Goal: Check status: Check status

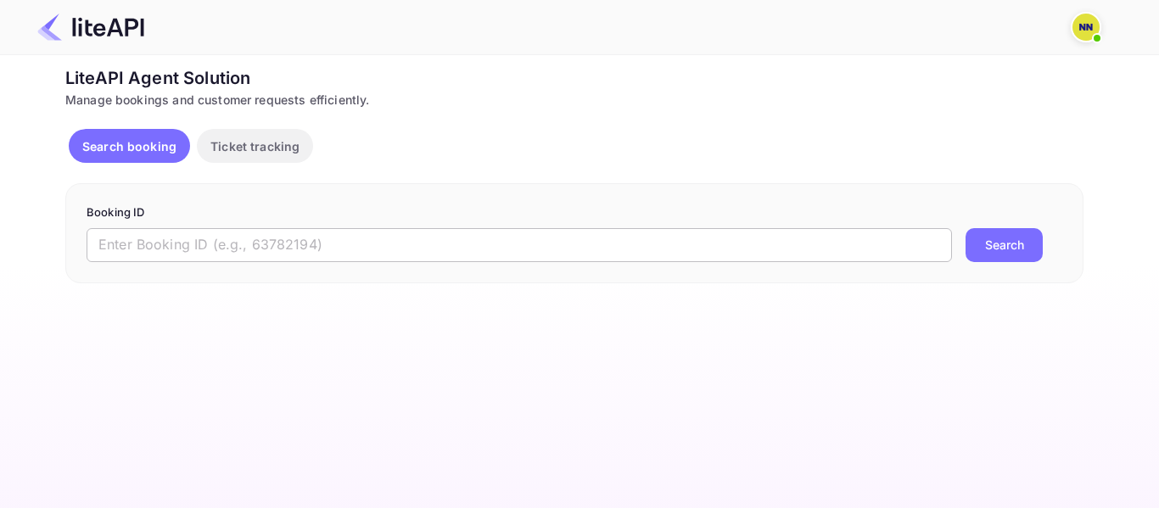
click at [161, 250] on input "text" at bounding box center [520, 245] width 866 height 34
paste input "8881253"
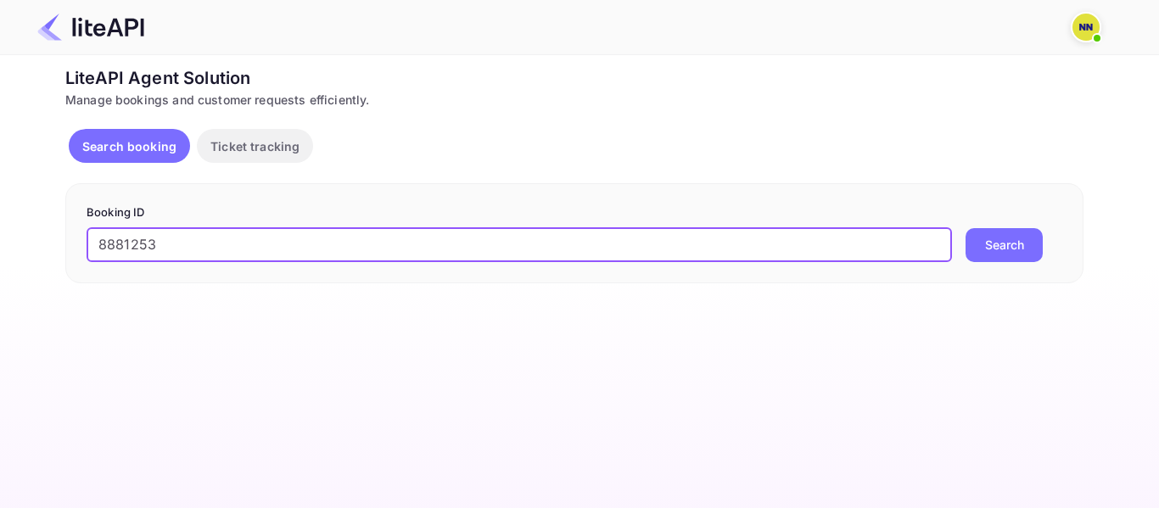
type input "8881253"
click at [1009, 240] on button "Search" at bounding box center [1004, 245] width 77 height 34
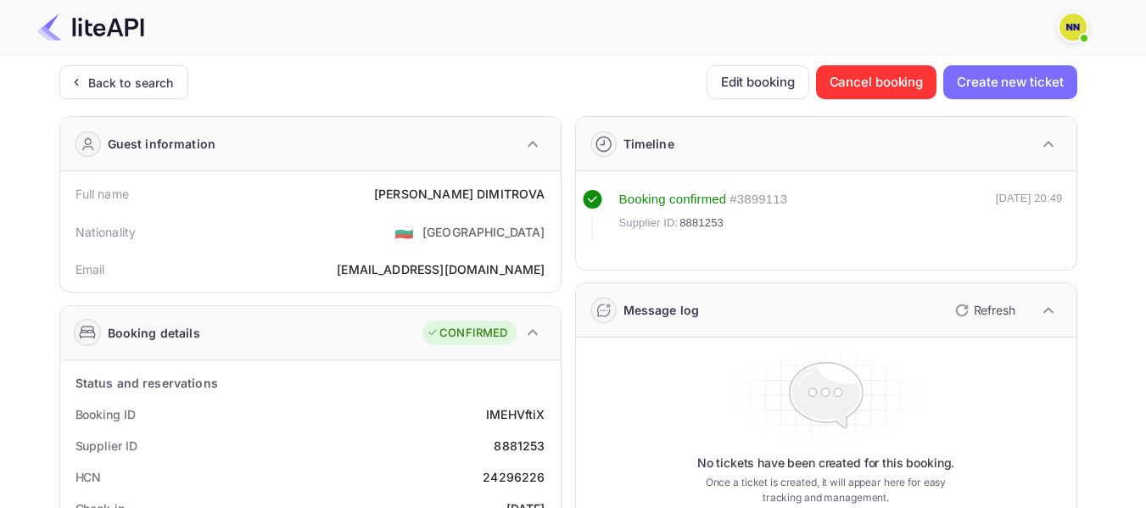
click at [502, 482] on div "24296226" at bounding box center [514, 477] width 62 height 18
click at [502, 483] on div "24296226" at bounding box center [514, 477] width 62 height 18
copy div "24296226"
click at [145, 75] on div "Back to search" at bounding box center [131, 83] width 86 height 18
